Goal: Information Seeking & Learning: Compare options

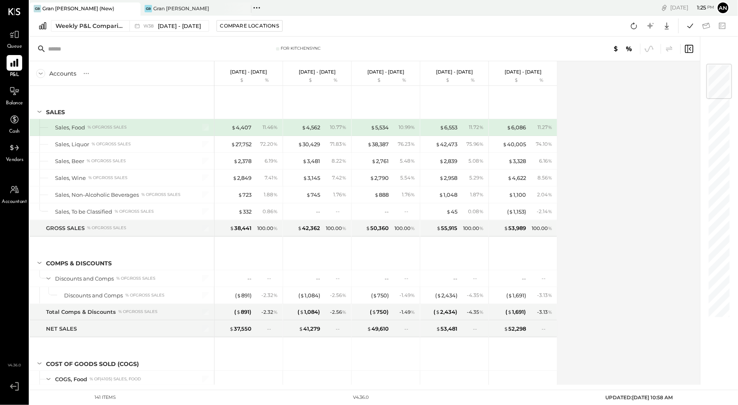
click at [13, 58] on icon at bounding box center [14, 63] width 11 height 11
click at [123, 27] on div "Weekly P&L Comparison" at bounding box center [90, 26] width 69 height 8
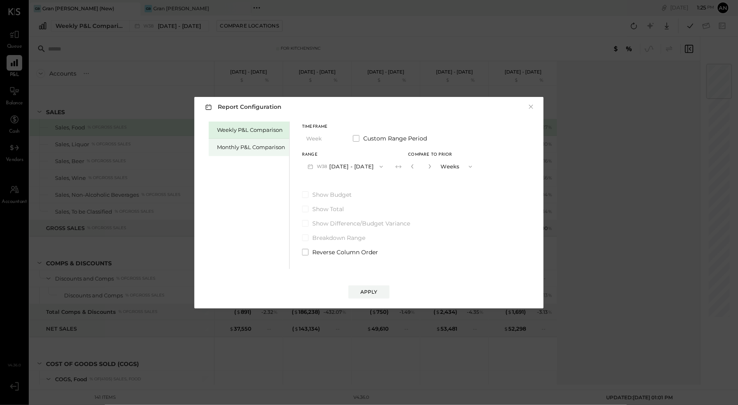
click at [261, 146] on div "Monthly P&L Comparison" at bounding box center [251, 147] width 68 height 8
click at [421, 169] on div "Compare" at bounding box center [415, 168] width 27 height 7
click at [429, 165] on icon "button" at bounding box center [430, 166] width 2 height 5
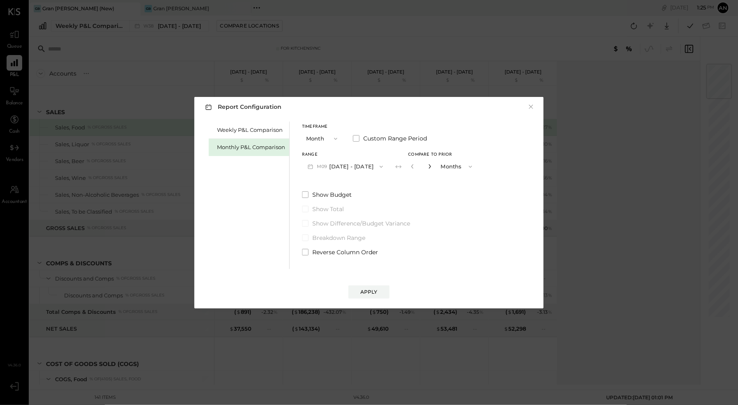
click at [429, 165] on icon "button" at bounding box center [430, 166] width 2 height 5
type input "*"
click at [377, 292] on div "Apply" at bounding box center [369, 292] width 17 height 7
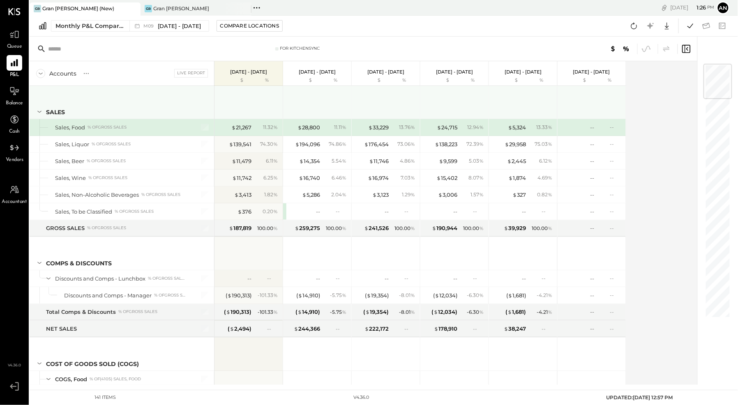
scroll to position [22, 0]
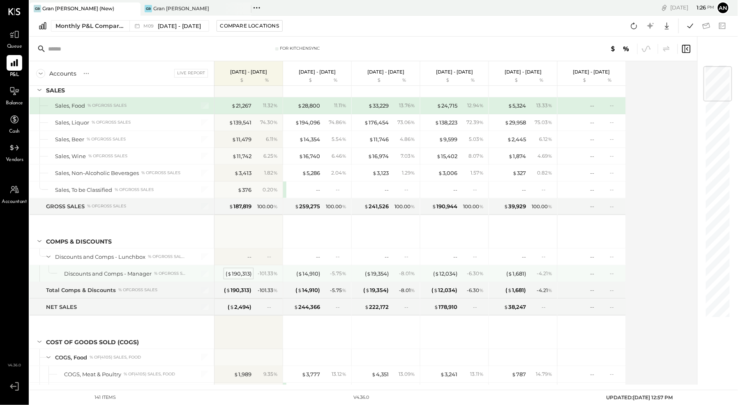
click at [239, 272] on div "( $ 190,313 )" at bounding box center [239, 274] width 26 height 8
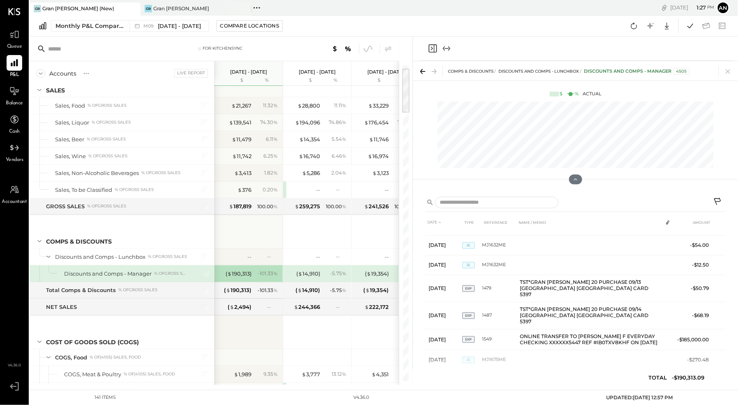
scroll to position [659, 0]
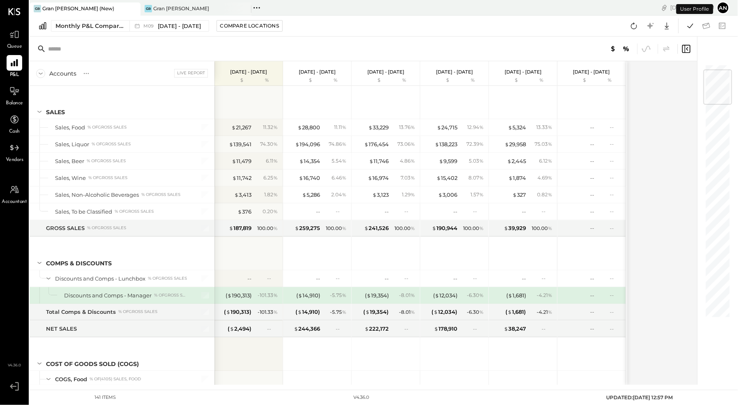
scroll to position [50, 0]
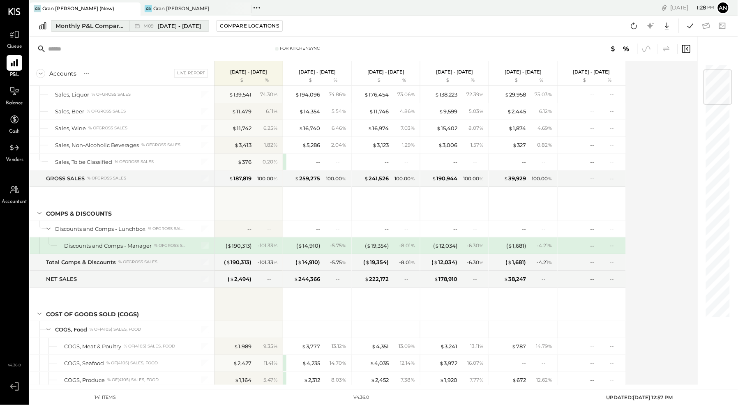
click at [190, 26] on span "[DATE] - [DATE]" at bounding box center [179, 26] width 43 height 8
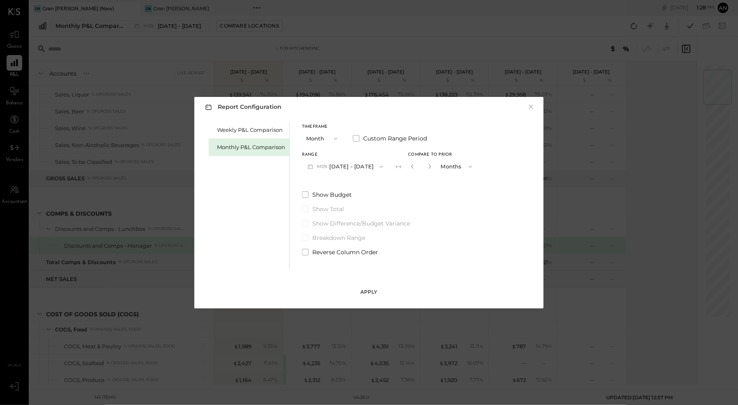
click at [361, 291] on div "Apply" at bounding box center [369, 292] width 17 height 7
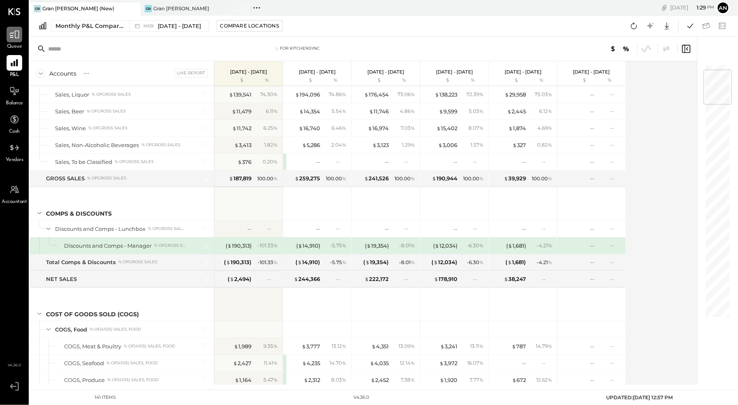
click at [8, 36] on div at bounding box center [15, 35] width 16 height 16
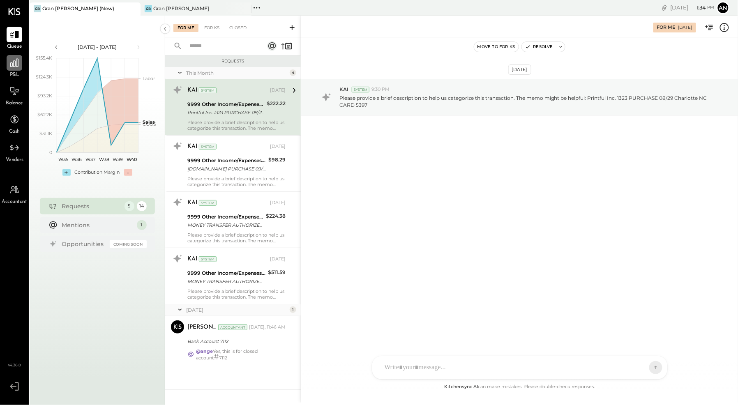
click at [15, 61] on icon at bounding box center [14, 63] width 8 height 8
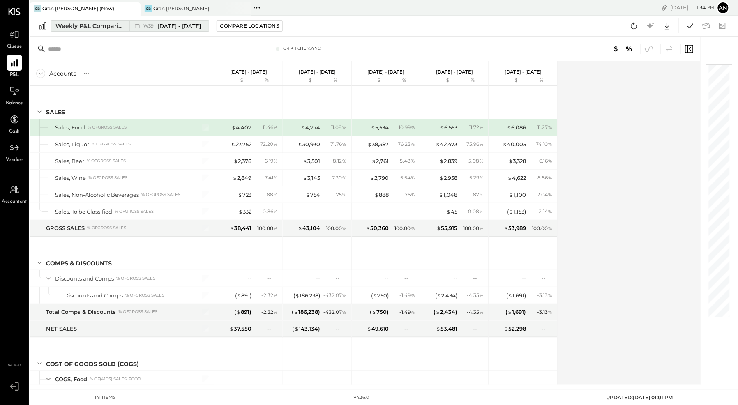
click at [108, 27] on div "Weekly P&L Comparison" at bounding box center [90, 26] width 69 height 8
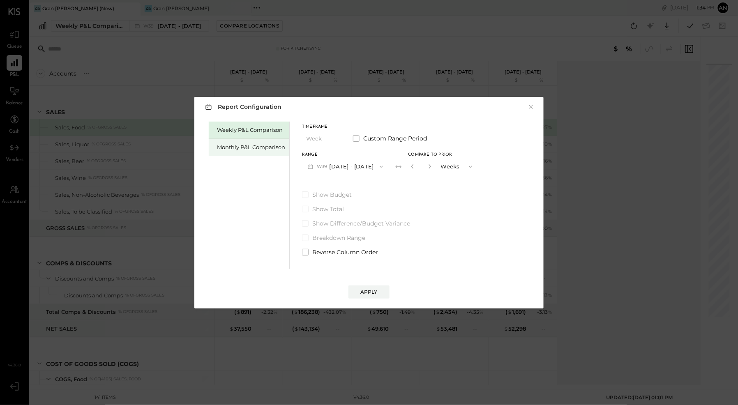
click at [239, 146] on div "Monthly P&L Comparison" at bounding box center [251, 147] width 68 height 8
click at [423, 171] on div "Compare" at bounding box center [415, 168] width 27 height 7
click at [428, 167] on icon "button" at bounding box center [430, 166] width 5 height 5
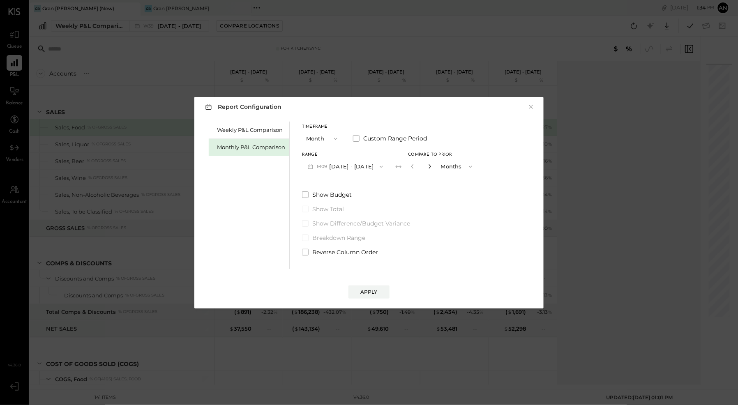
click at [428, 167] on icon "button" at bounding box center [430, 166] width 5 height 5
type input "*"
click at [377, 297] on button "Apply" at bounding box center [369, 292] width 41 height 13
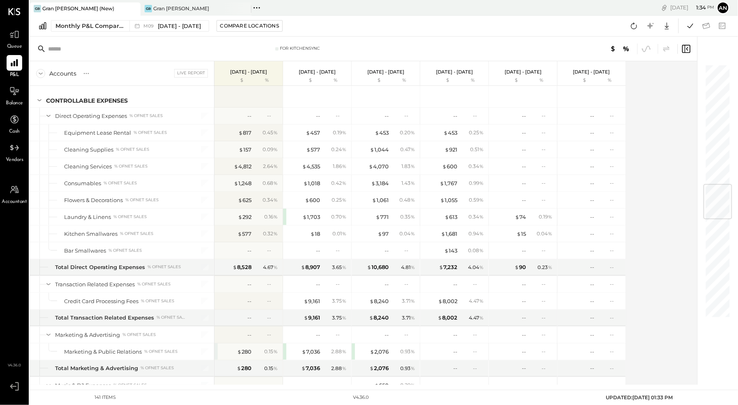
scroll to position [1853, 0]
